Goal: Information Seeking & Learning: Find specific fact

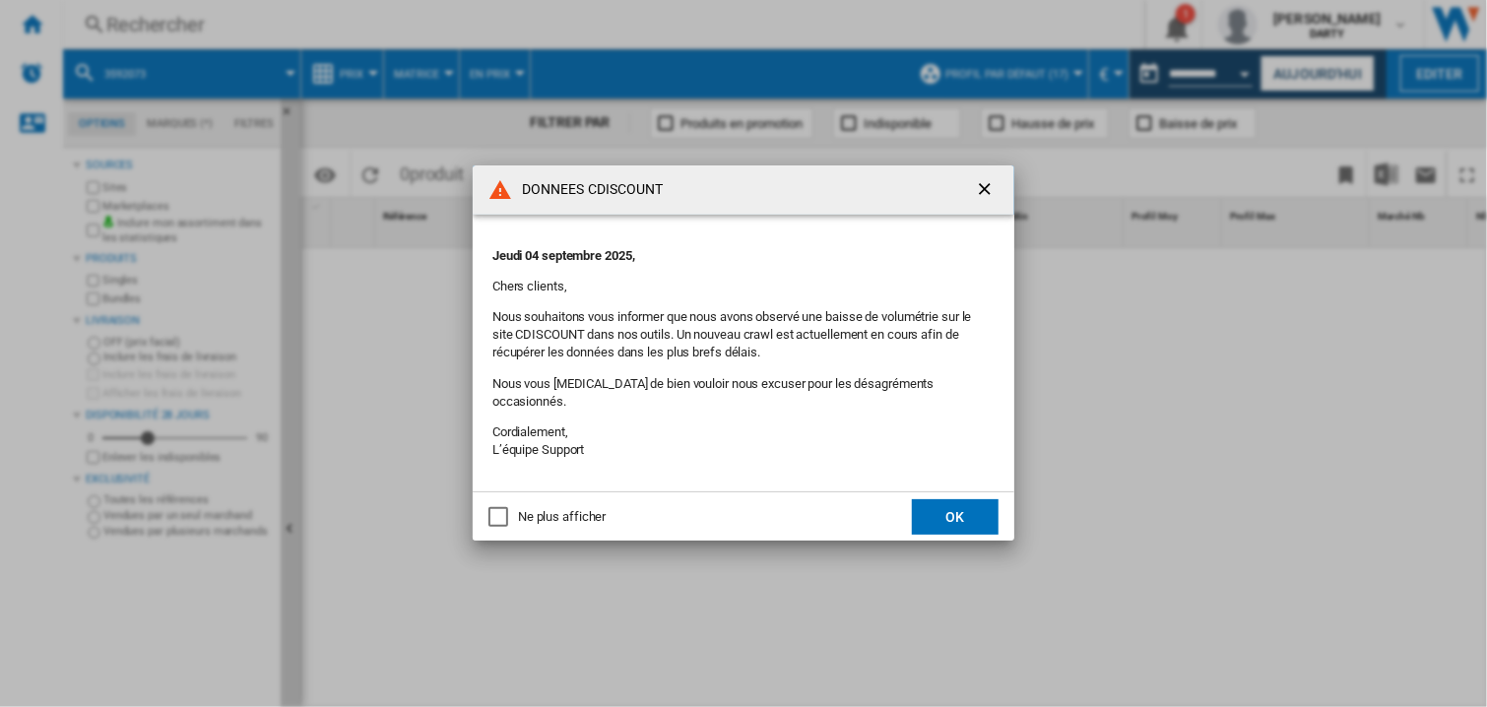
click at [936, 499] on button "OK" at bounding box center [955, 516] width 87 height 35
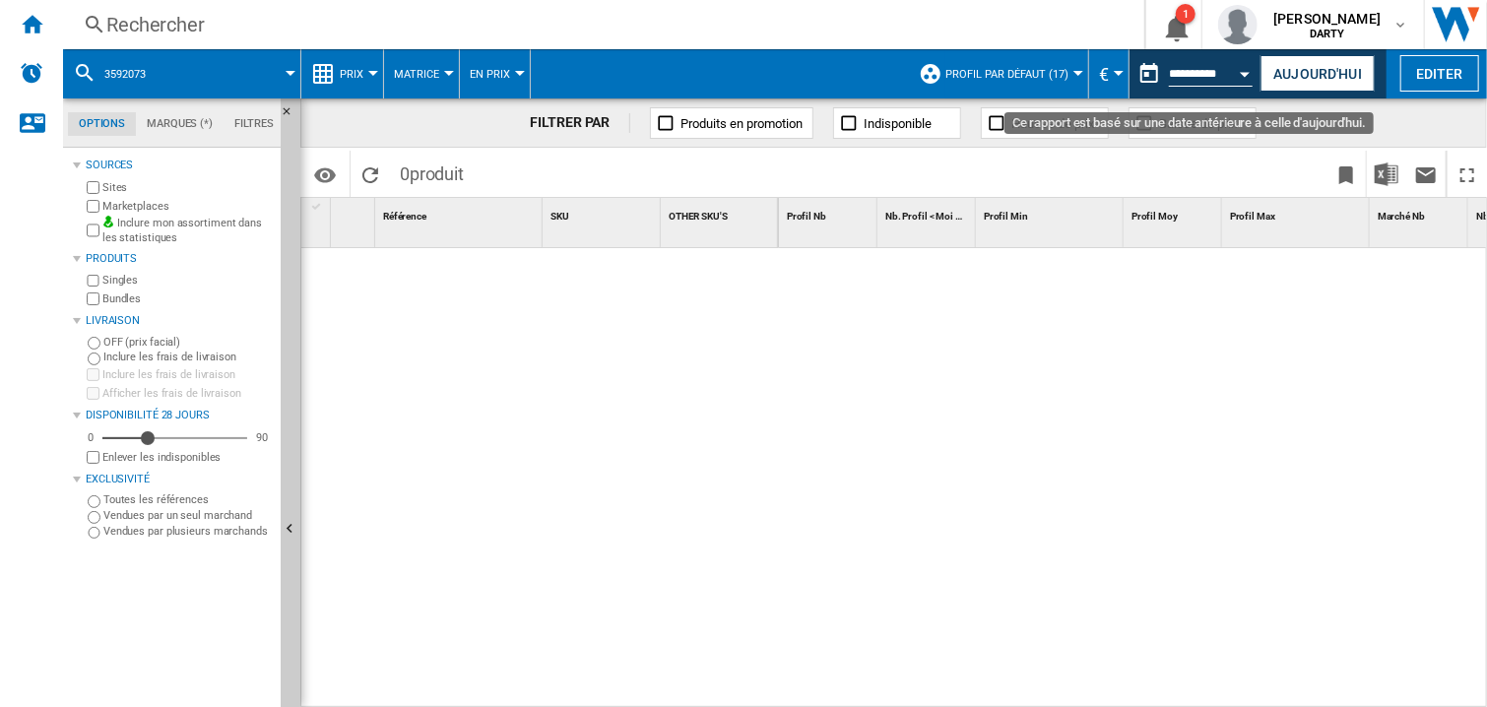
click at [1250, 69] on button "Open calendar" at bounding box center [1245, 70] width 35 height 35
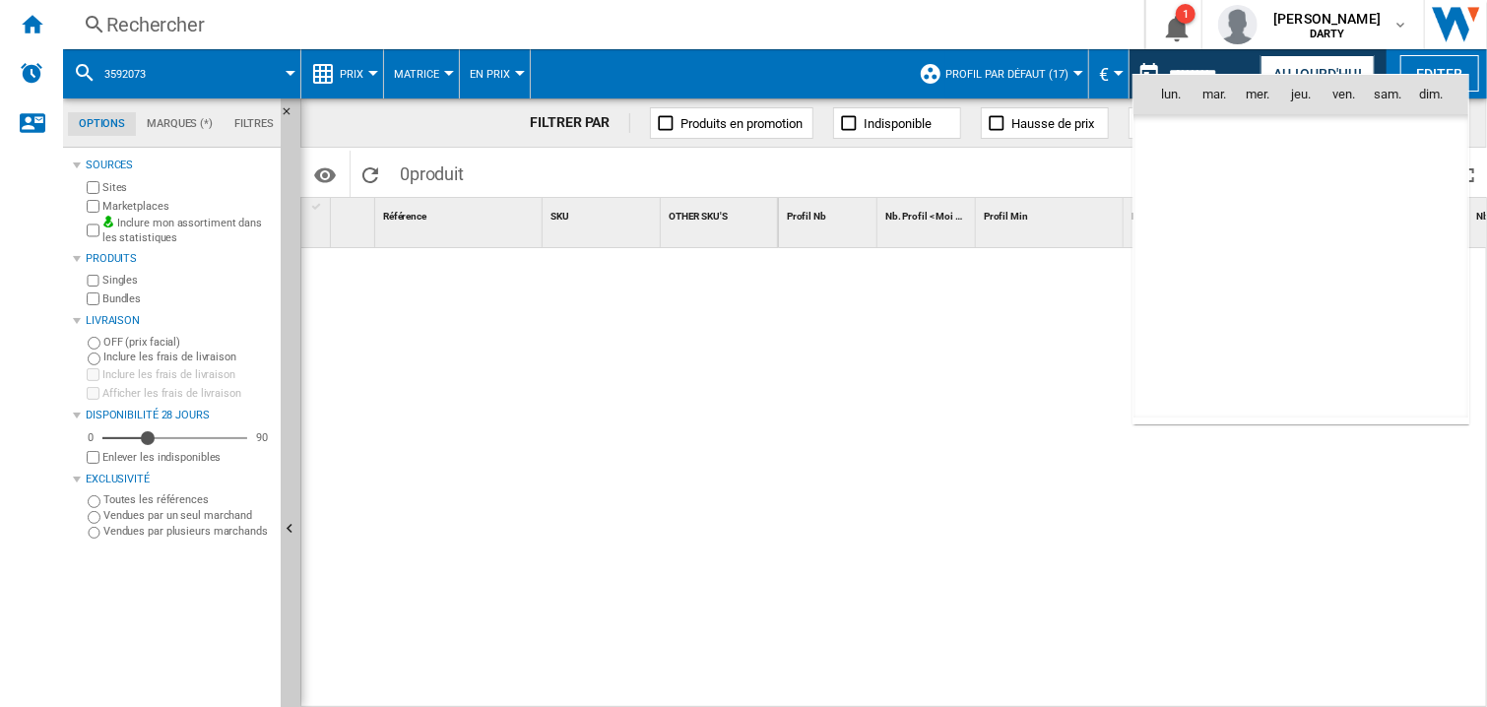
scroll to position [6003, 0]
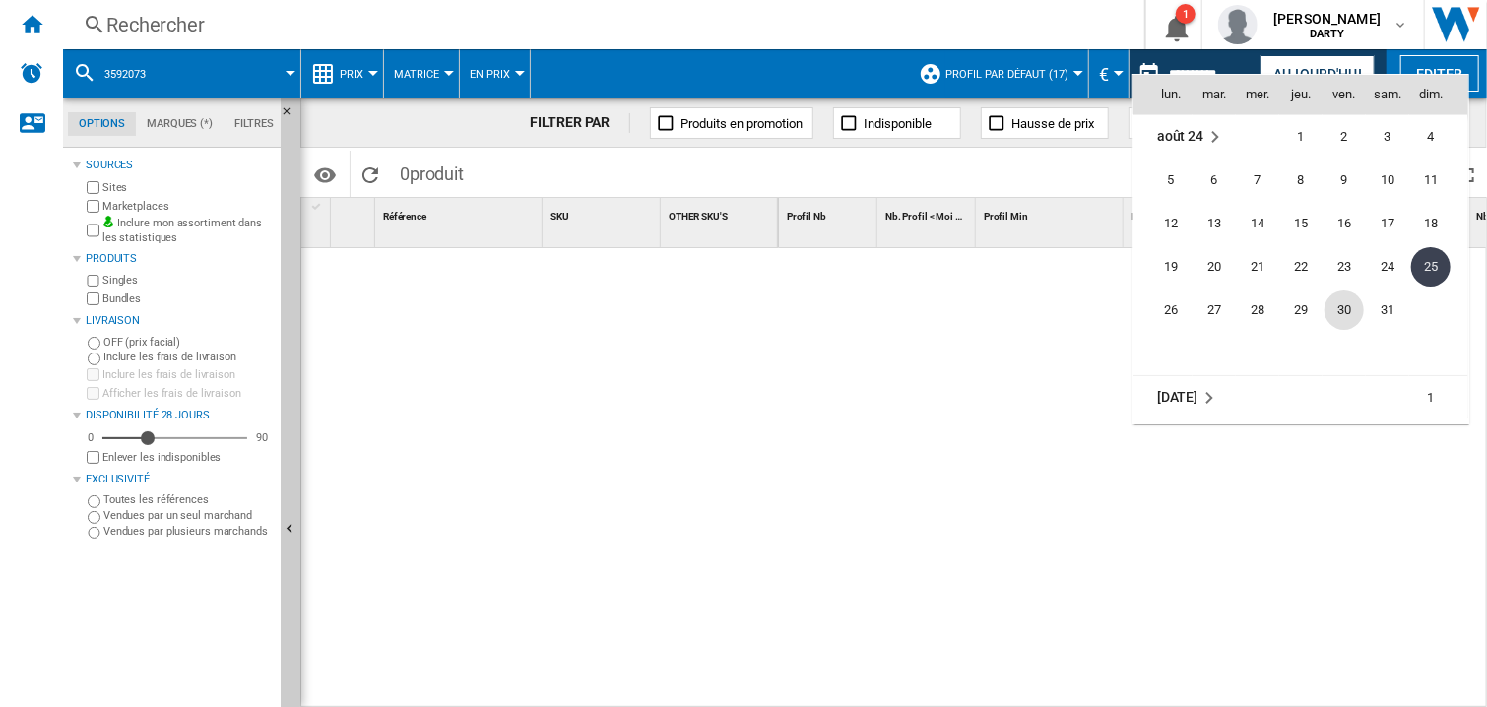
click at [1356, 308] on span "30" at bounding box center [1344, 310] width 39 height 39
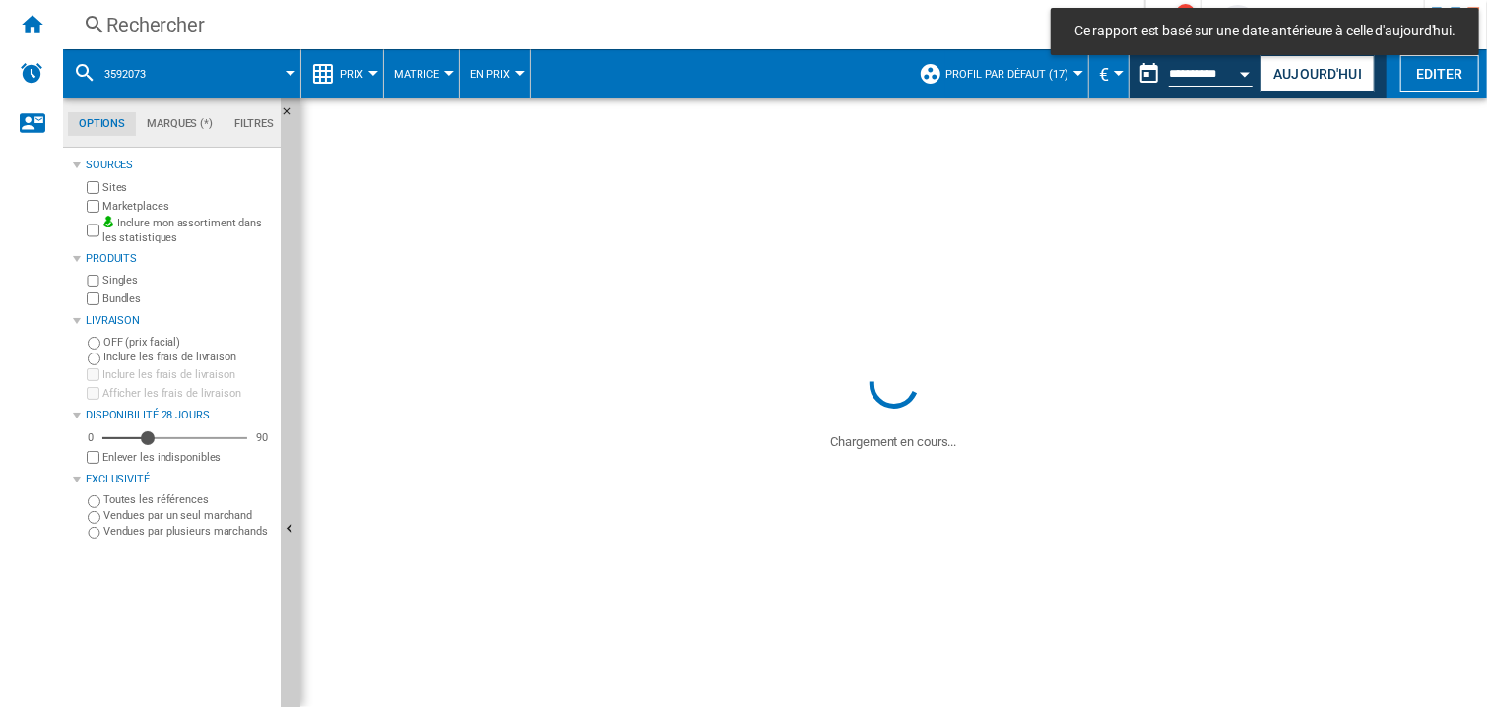
click at [154, 29] on div "Rechercher" at bounding box center [599, 25] width 987 height 28
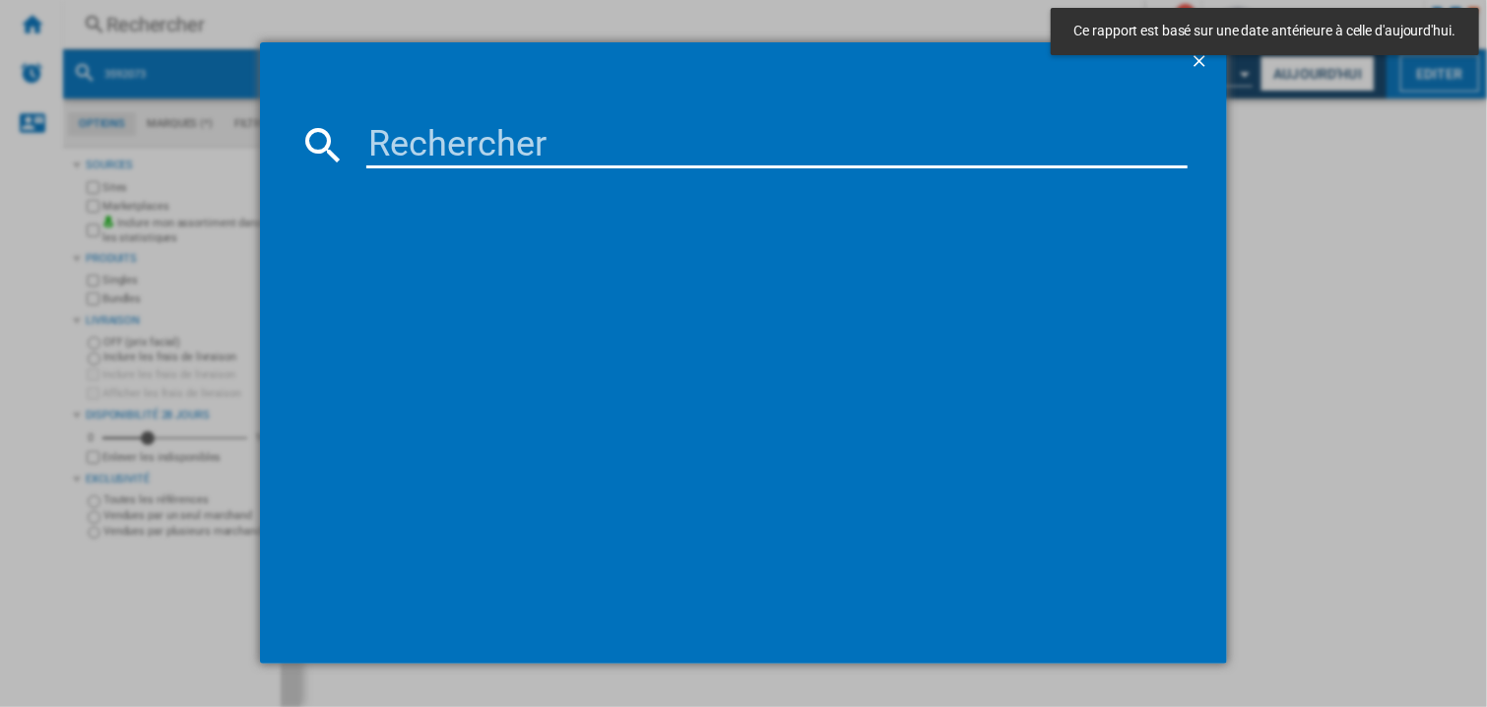
click at [402, 142] on input at bounding box center [776, 144] width 821 height 47
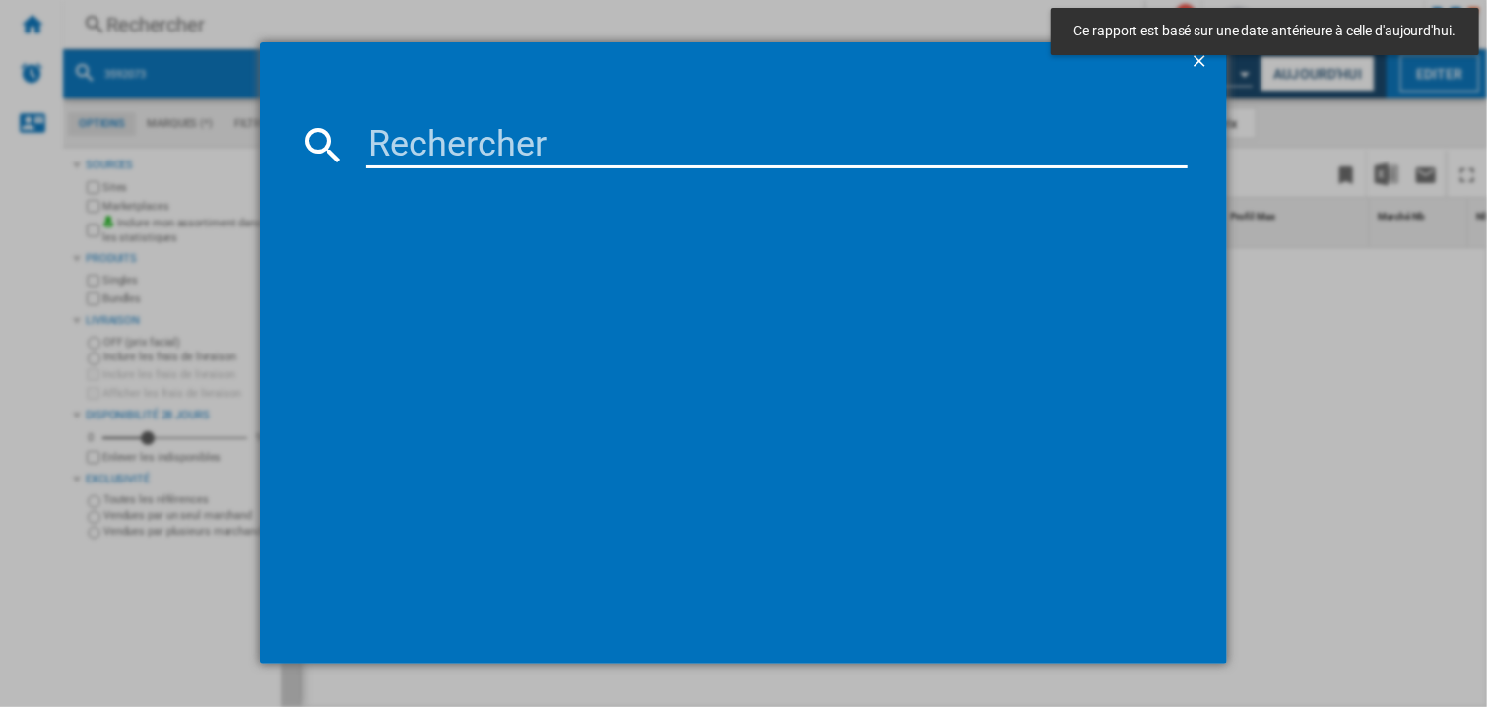
paste input "7704321"
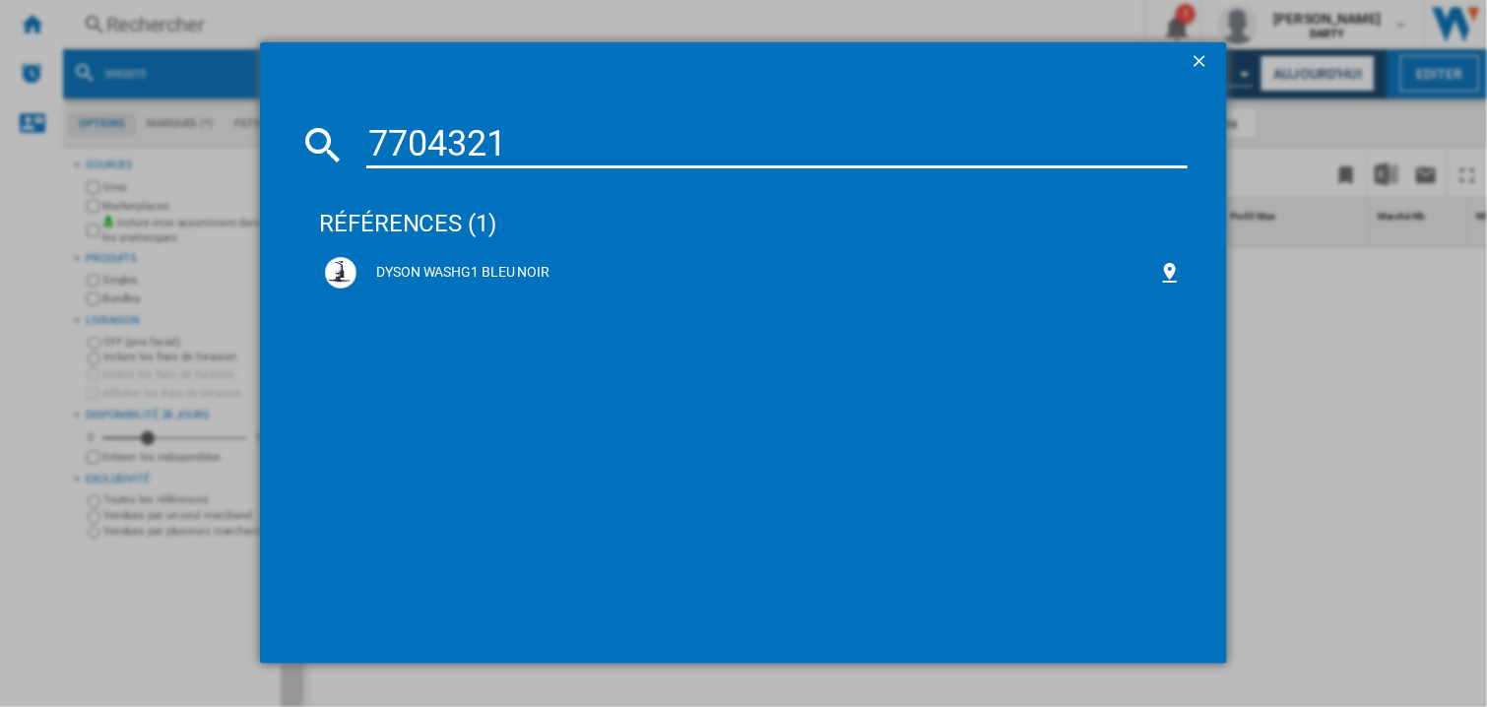
click at [442, 146] on input "7704321" at bounding box center [776, 144] width 821 height 47
paste input "085745"
type input "7085745"
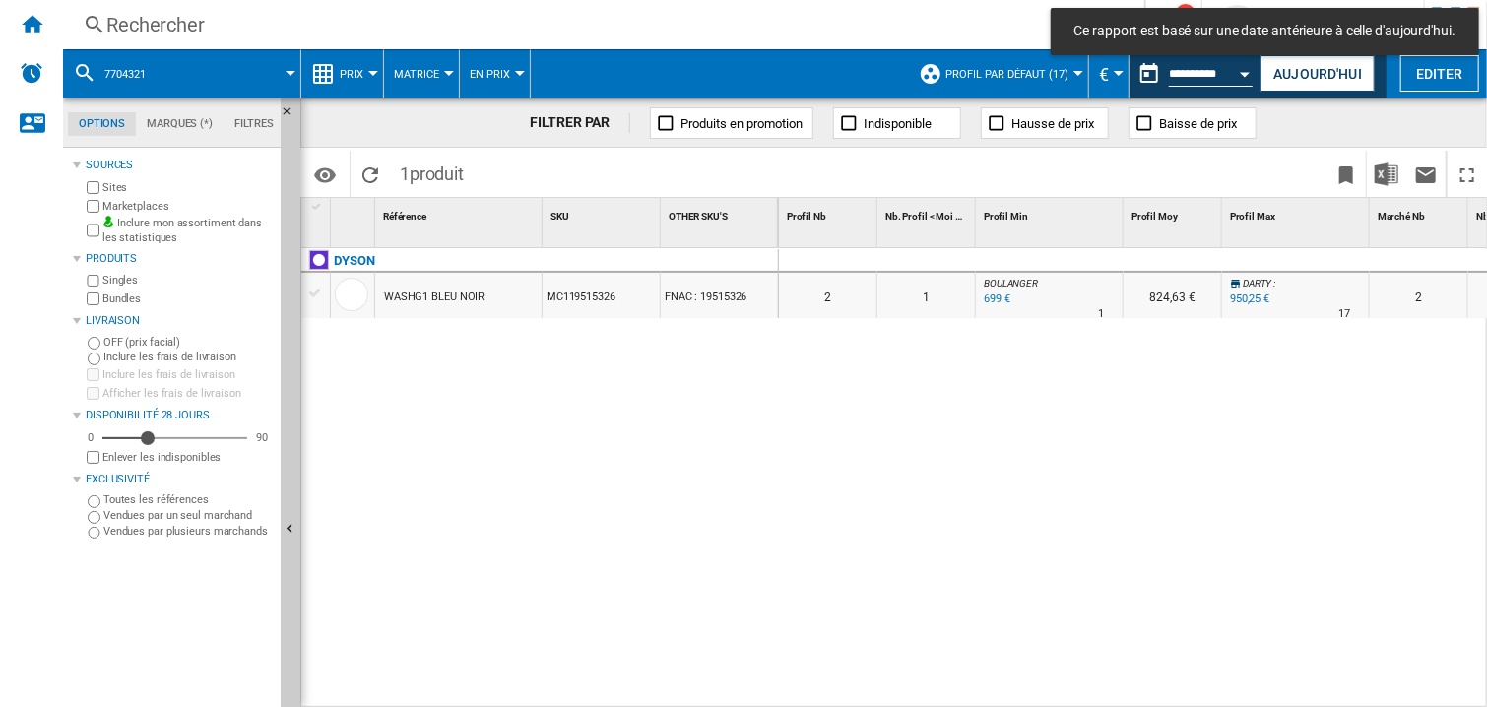
click at [1258, 261] on div at bounding box center [1296, 261] width 148 height 24
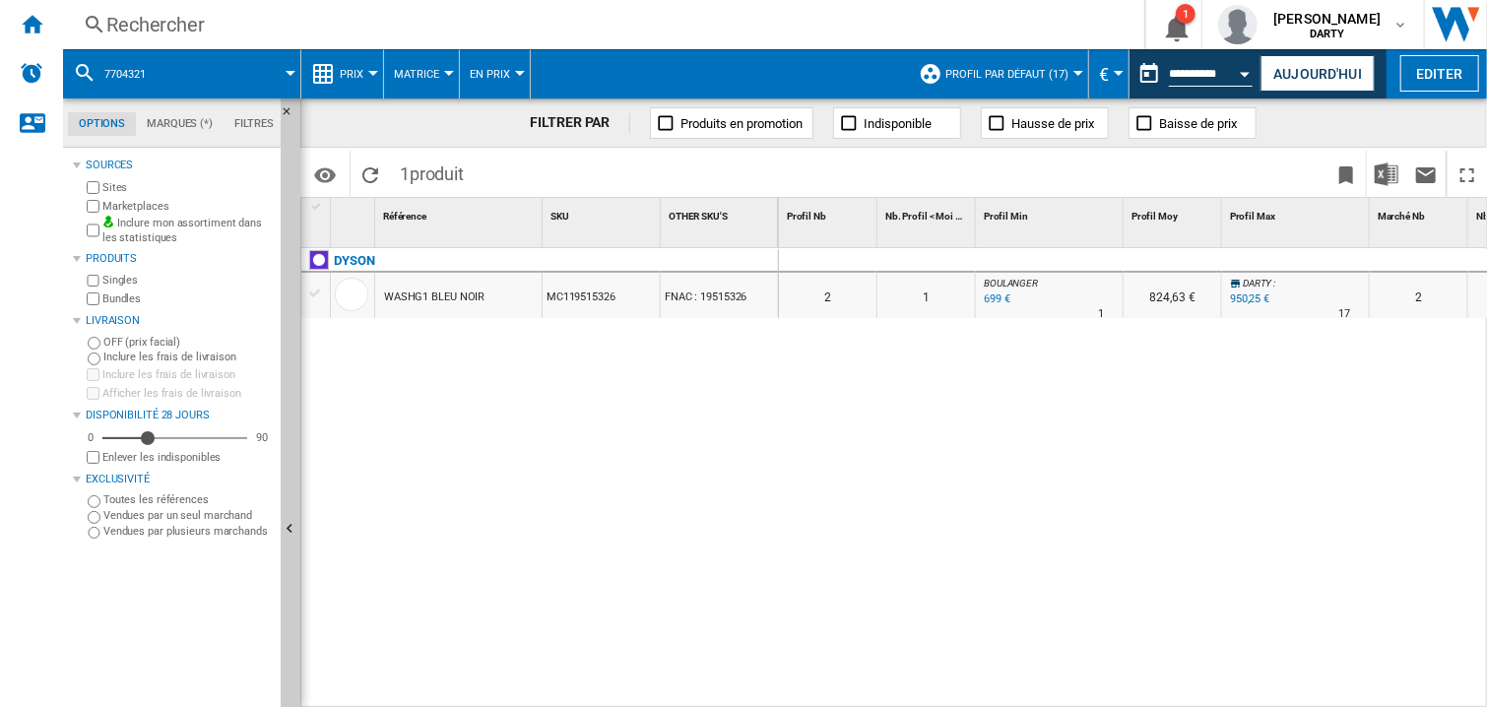
scroll to position [0, 624]
